Goal: Task Accomplishment & Management: Use online tool/utility

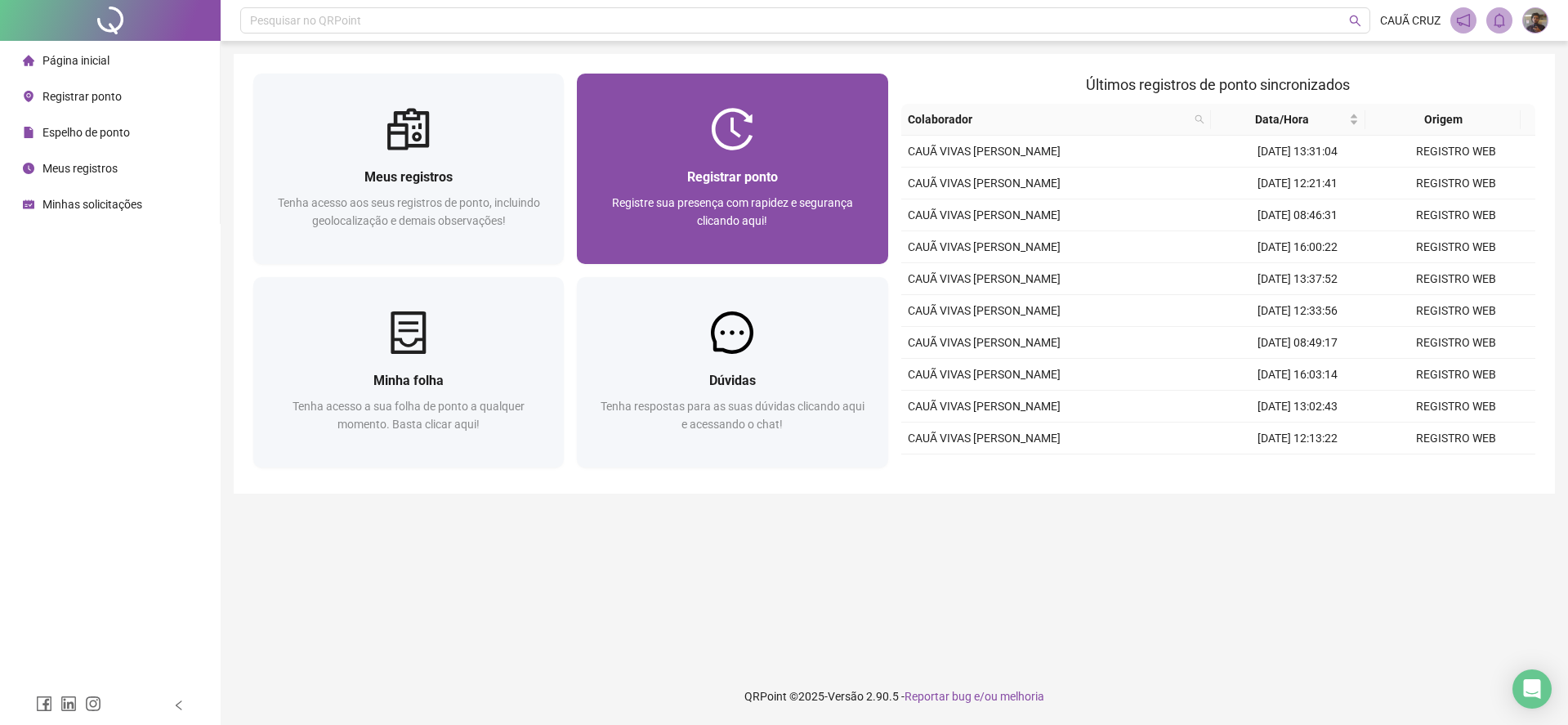
click at [833, 125] on div at bounding box center [731, 129] width 310 height 43
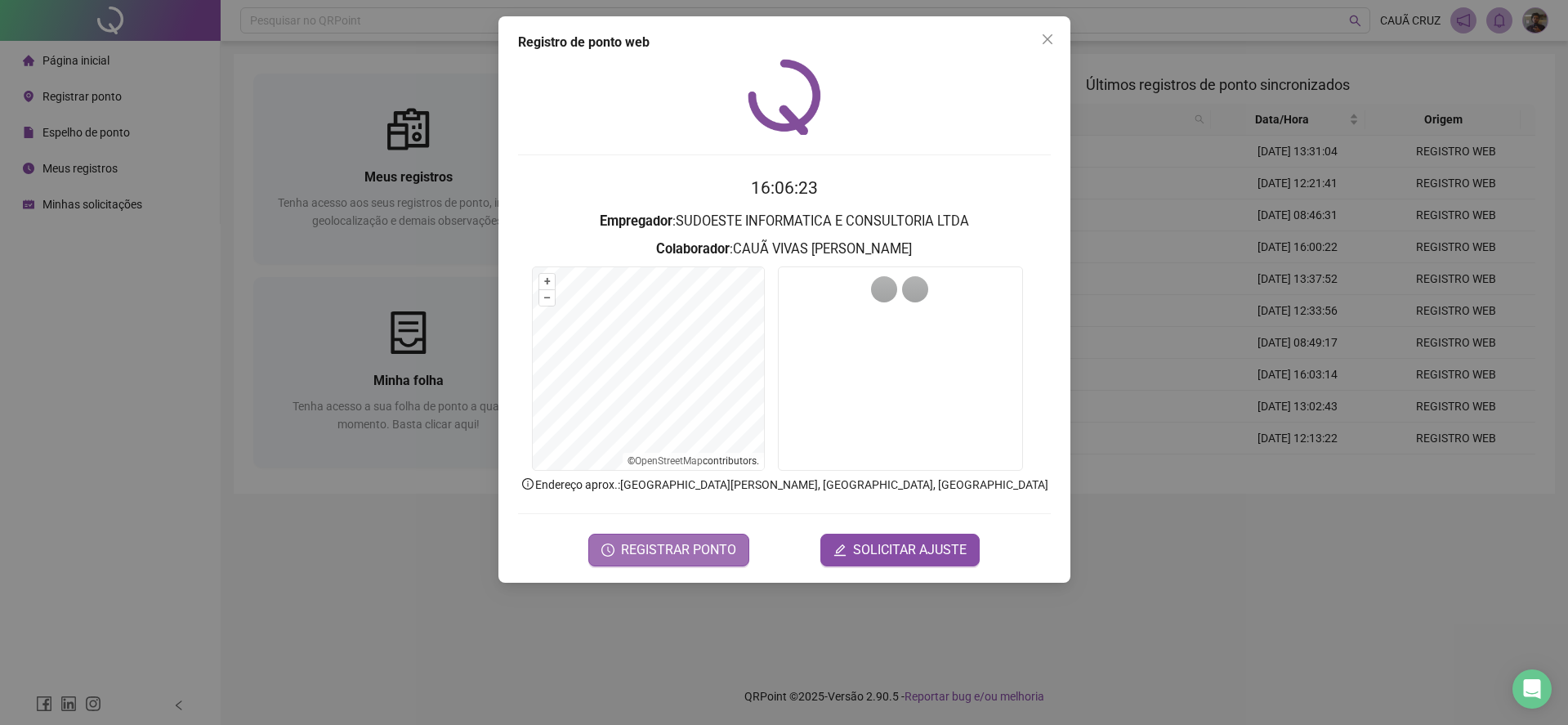
click at [686, 555] on span "REGISTRAR PONTO" at bounding box center [679, 551] width 115 height 20
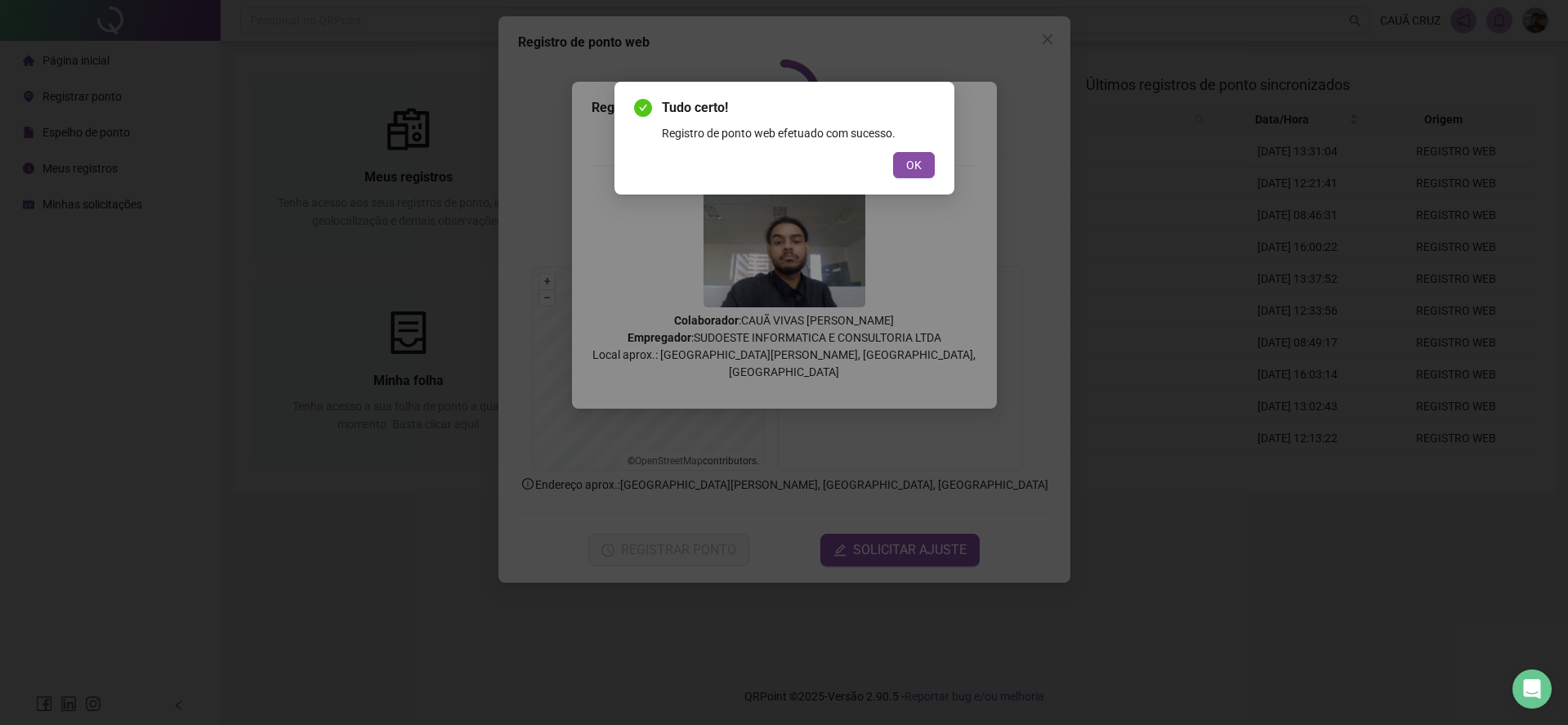
click at [903, 179] on div "Tudo certo! Registro de ponto web efetuado com sucesso. OK" at bounding box center [784, 137] width 340 height 113
click at [924, 153] on button "OK" at bounding box center [914, 165] width 42 height 26
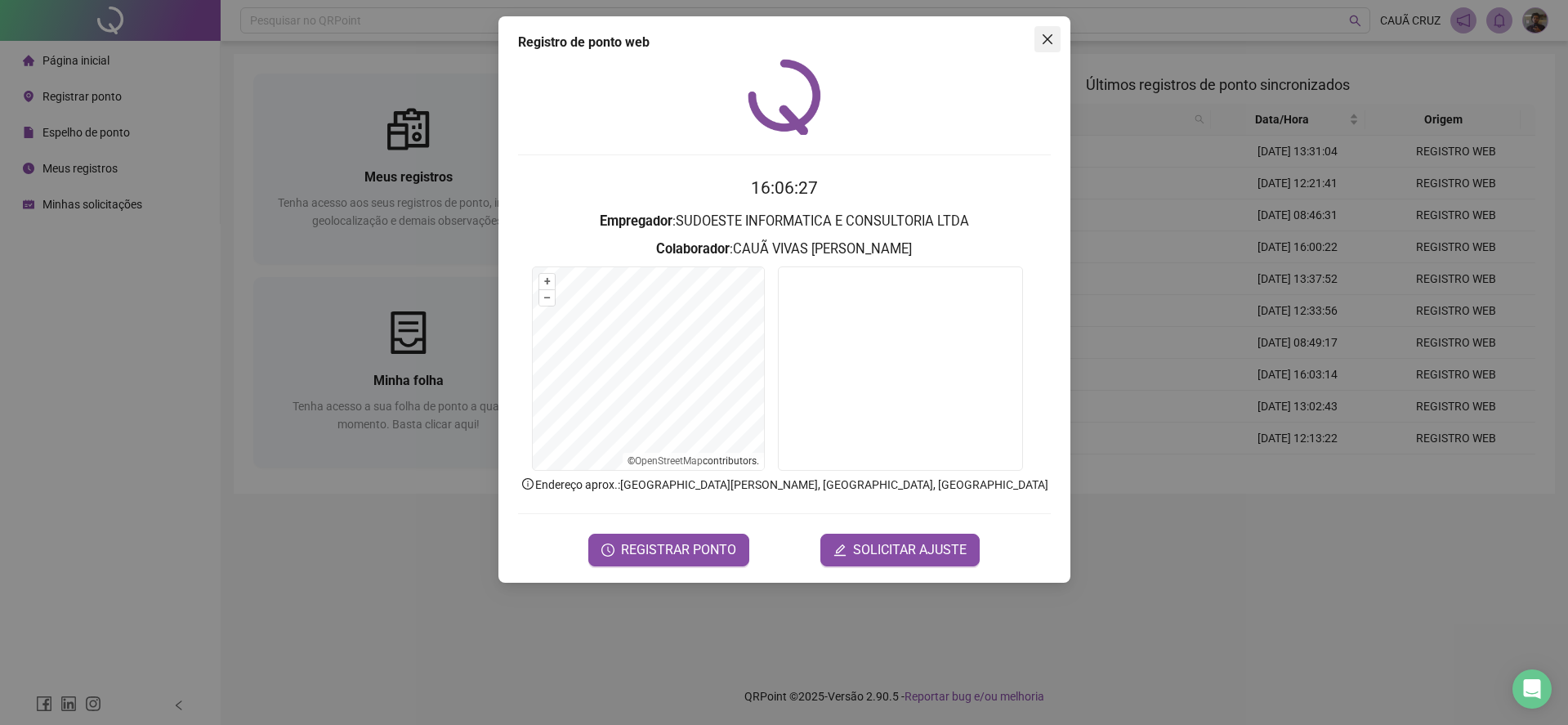
click at [1041, 41] on icon "close" at bounding box center [1047, 40] width 13 height 13
